Goal: Information Seeking & Learning: Learn about a topic

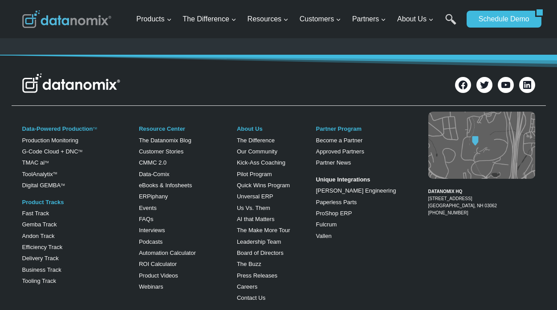
scroll to position [1924, 0]
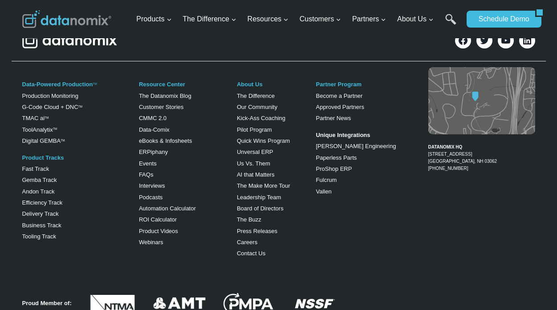
click at [0, 0] on div "Production Monitoring G-Code Cloud + DNC TM TMAC ai TM ToolAnalytix TM Digital …" at bounding box center [0, 0] width 0 height 0
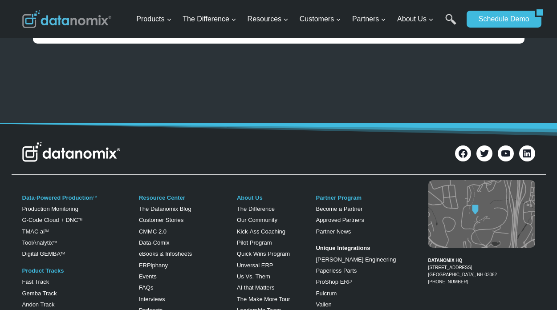
scroll to position [756, 0]
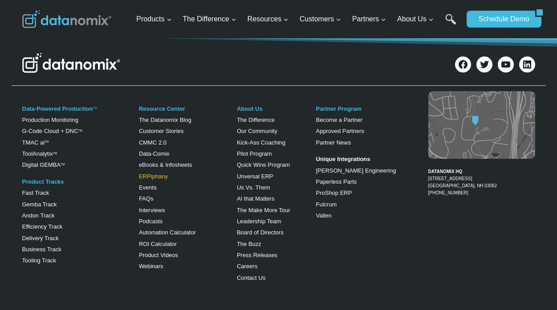
click at [157, 177] on link "ERPiphany" at bounding box center [153, 176] width 29 height 7
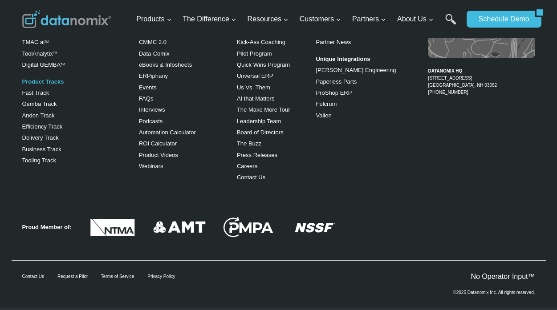
scroll to position [1614, 0]
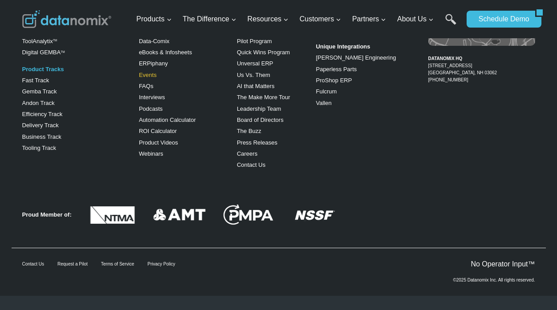
click at [146, 75] on link "Events" at bounding box center [148, 75] width 18 height 7
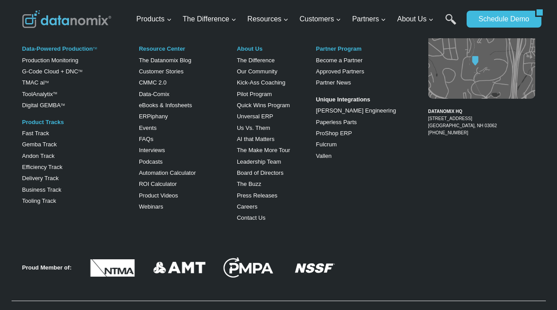
scroll to position [1754, 0]
